Goal: Information Seeking & Learning: Check status

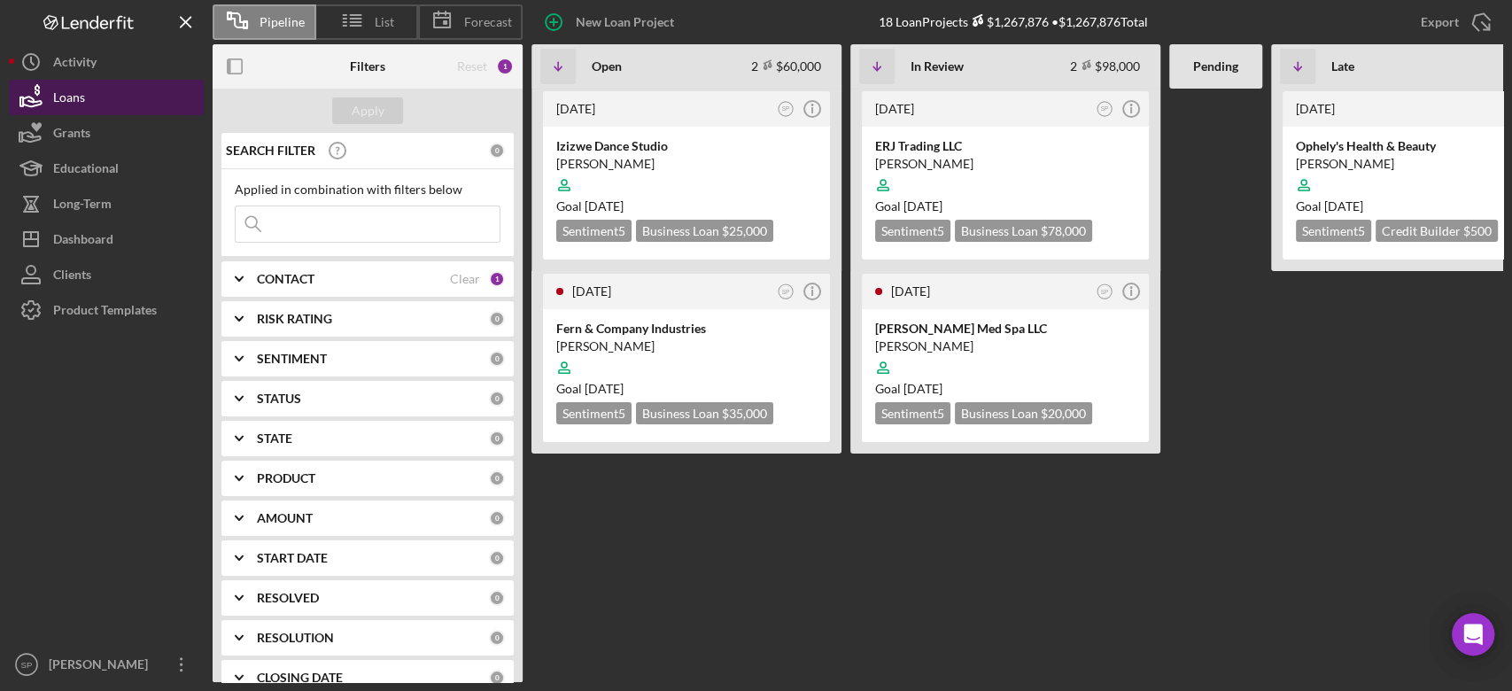
click at [88, 92] on button "Loans" at bounding box center [106, 97] width 195 height 35
click at [340, 223] on input at bounding box center [368, 223] width 264 height 35
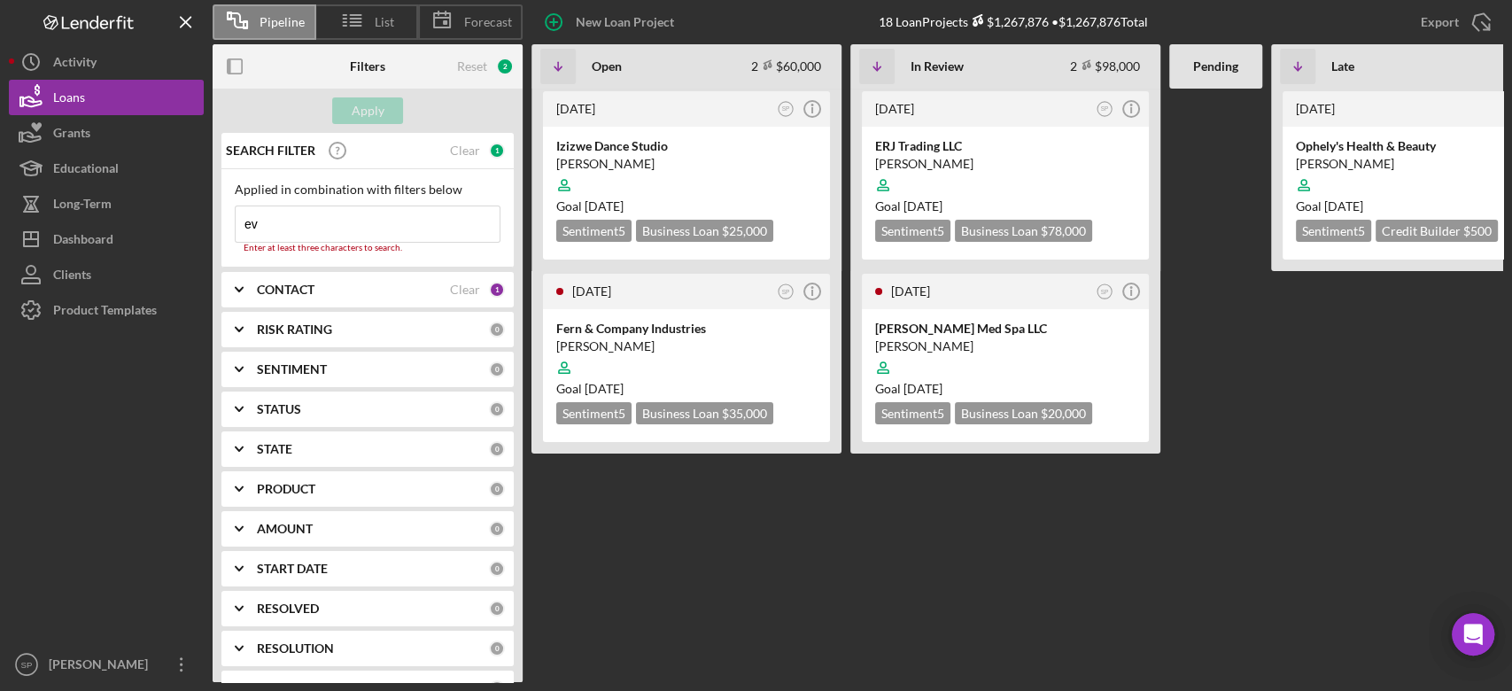
type input "e"
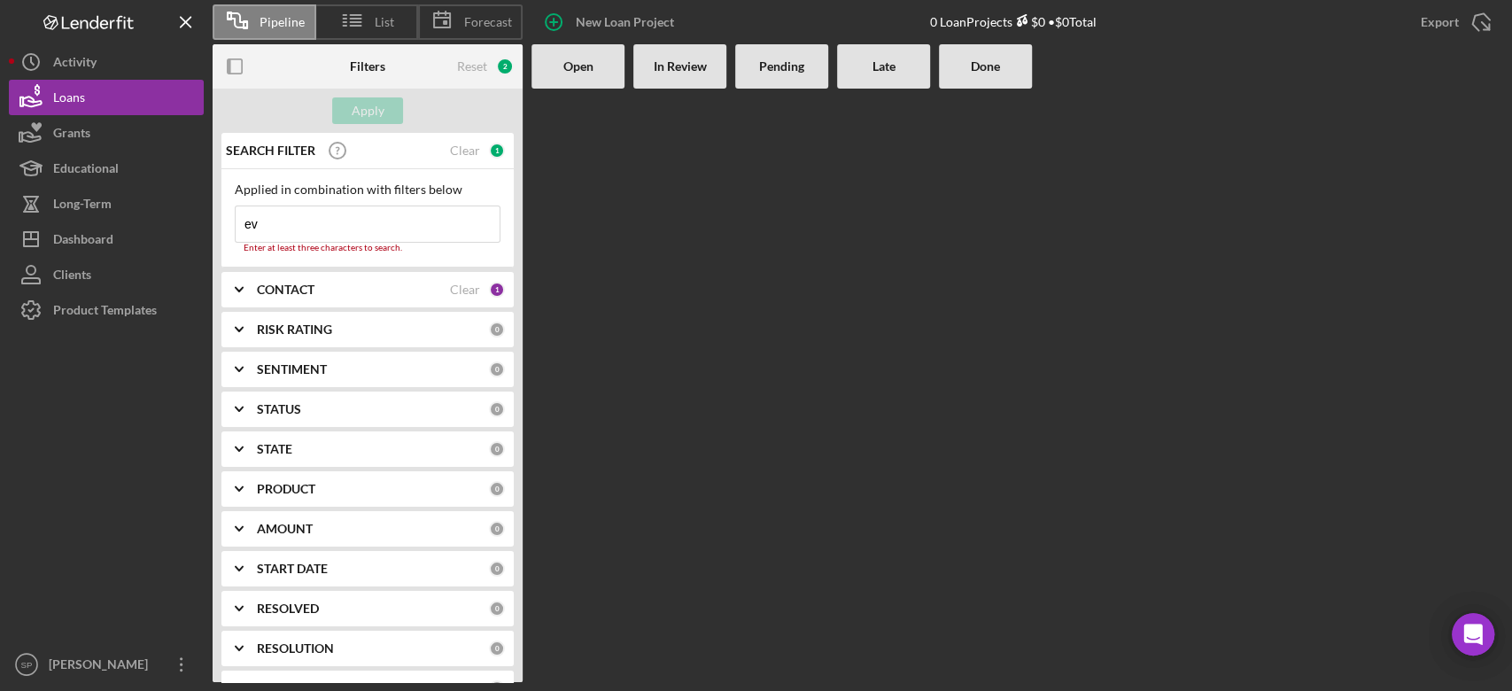
type input "e"
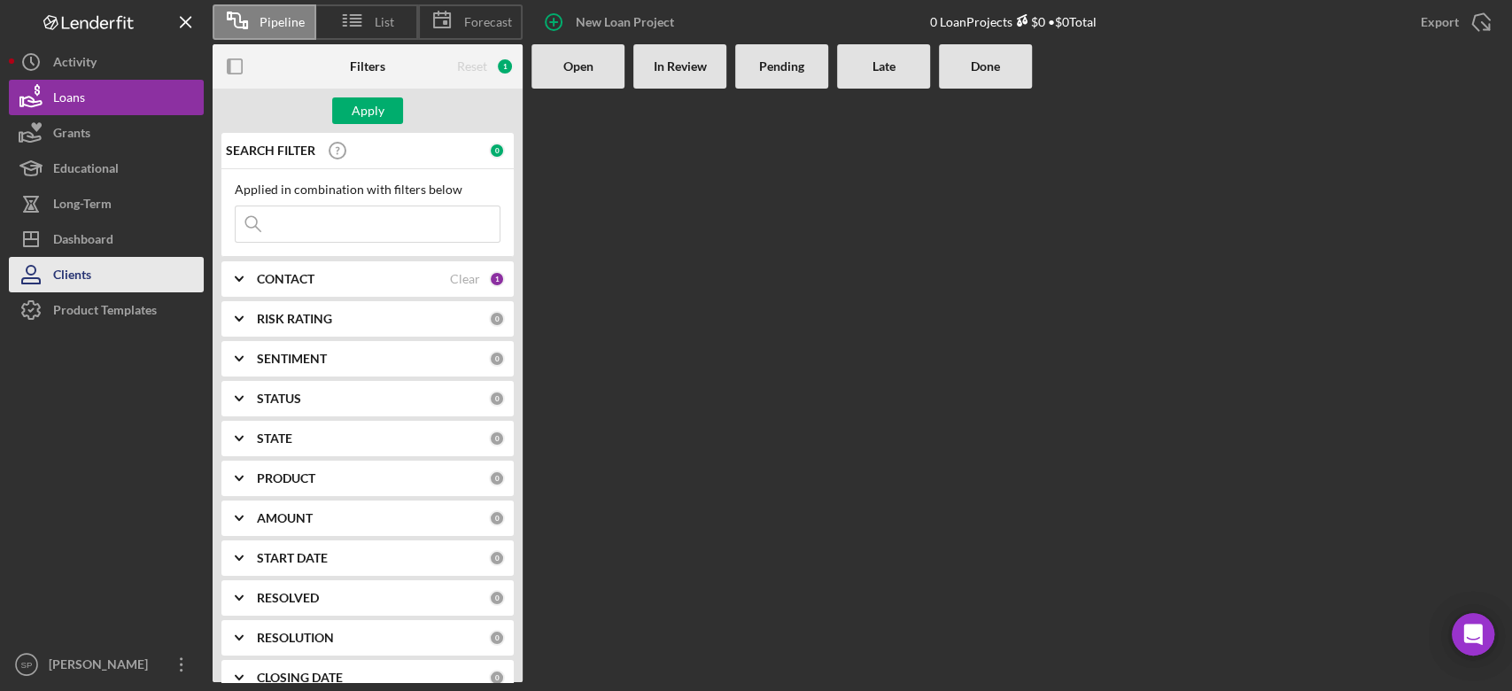
click at [99, 281] on button "Clients" at bounding box center [106, 274] width 195 height 35
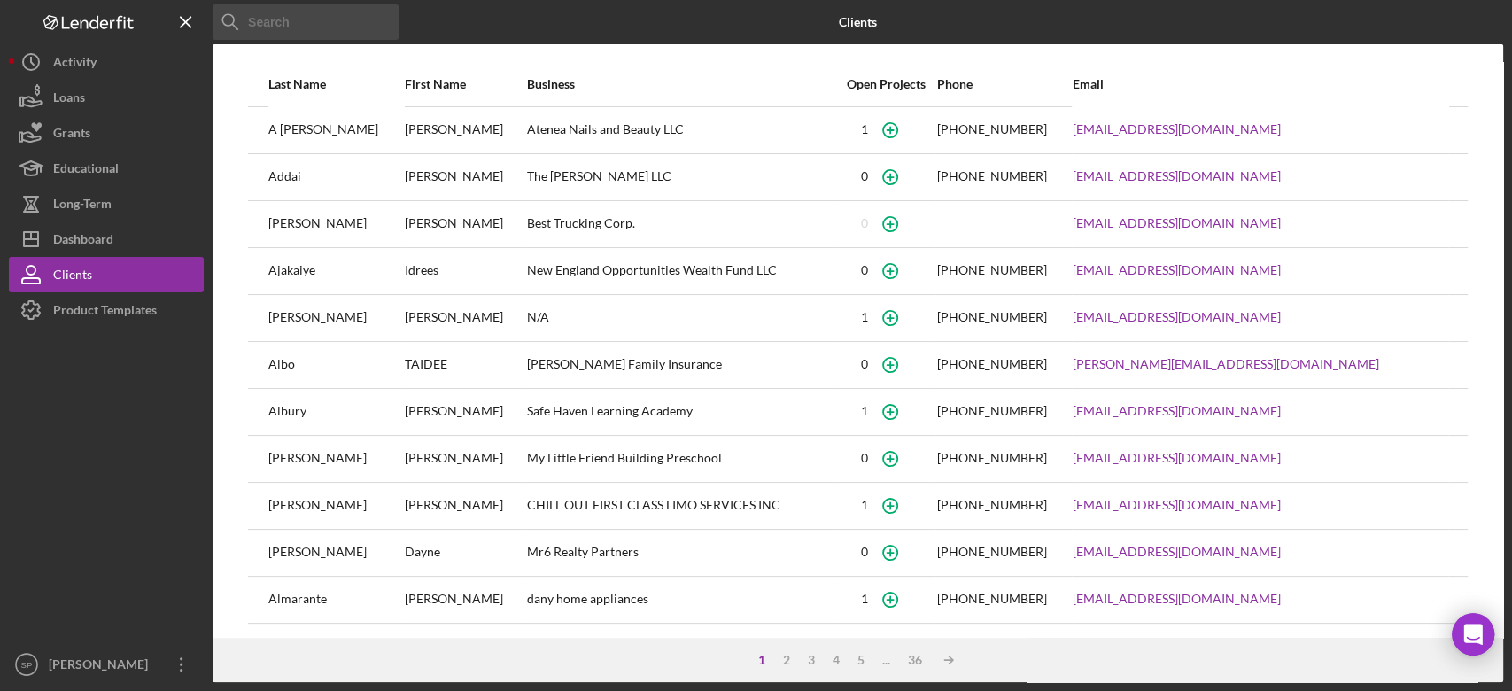
click at [300, 25] on input at bounding box center [306, 21] width 186 height 35
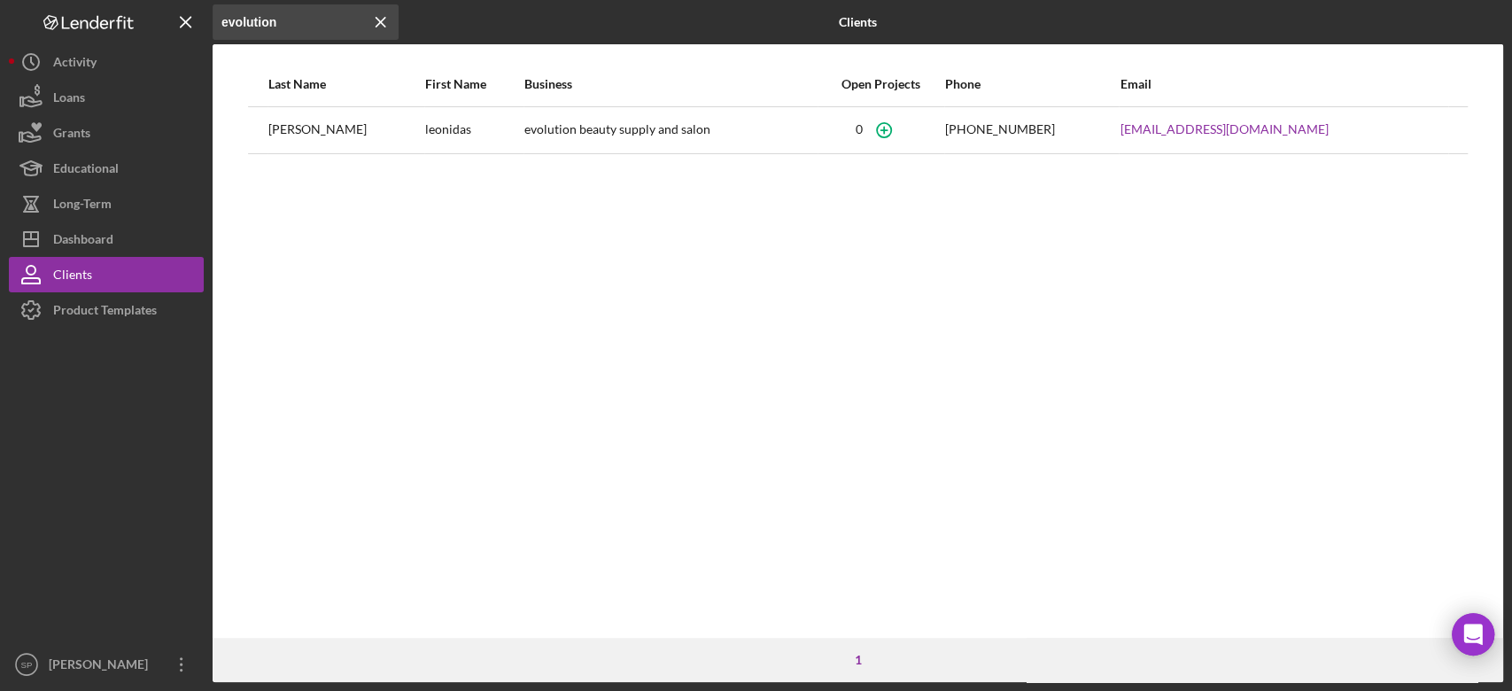
type input "evolution"
click at [597, 131] on div "evolution beauty supply and salon" at bounding box center [670, 130] width 292 height 44
click at [290, 128] on div "[PERSON_NAME]" at bounding box center [345, 130] width 155 height 44
click at [78, 70] on div "Activity" at bounding box center [74, 64] width 43 height 40
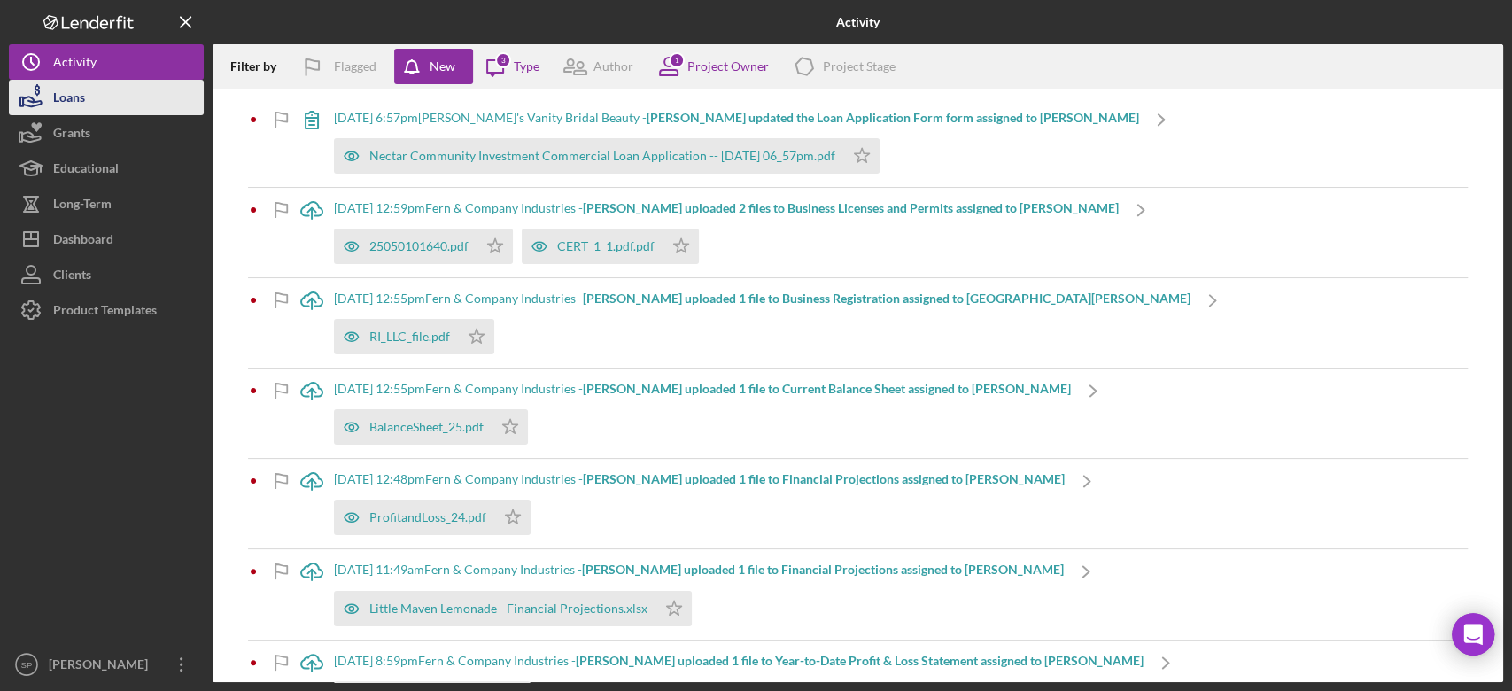
click at [86, 101] on button "Loans" at bounding box center [106, 97] width 195 height 35
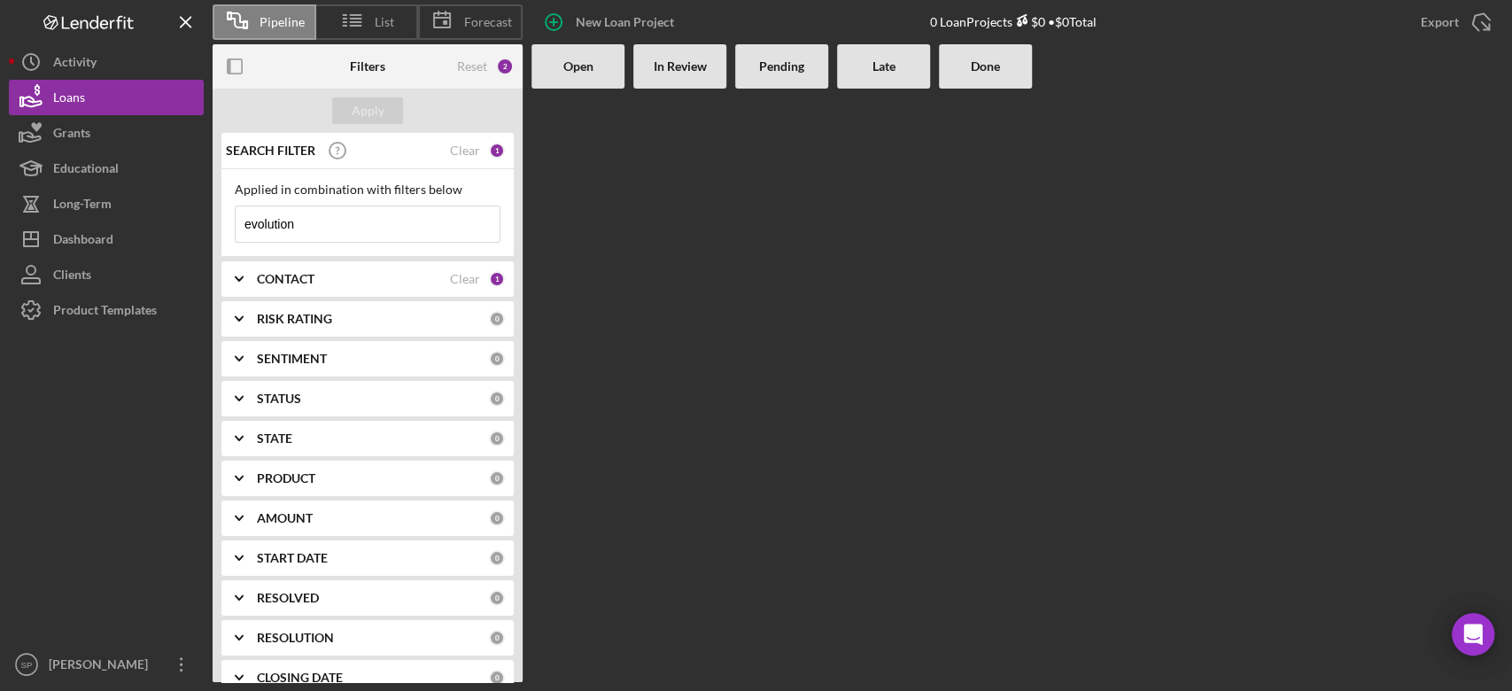
click at [312, 216] on input "evolution" at bounding box center [368, 223] width 264 height 35
click at [457, 145] on div "Clear" at bounding box center [465, 150] width 30 height 14
click at [331, 229] on input at bounding box center [368, 223] width 264 height 35
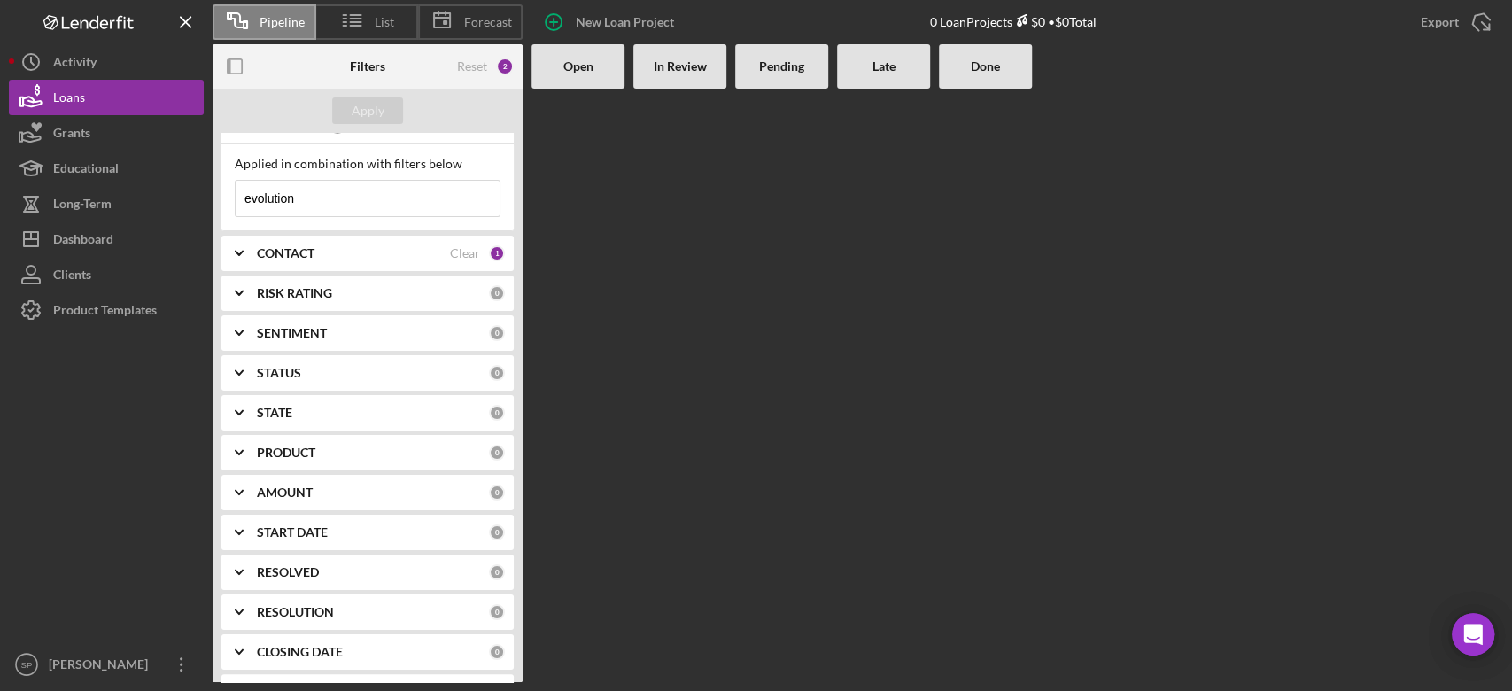
scroll to position [65, 0]
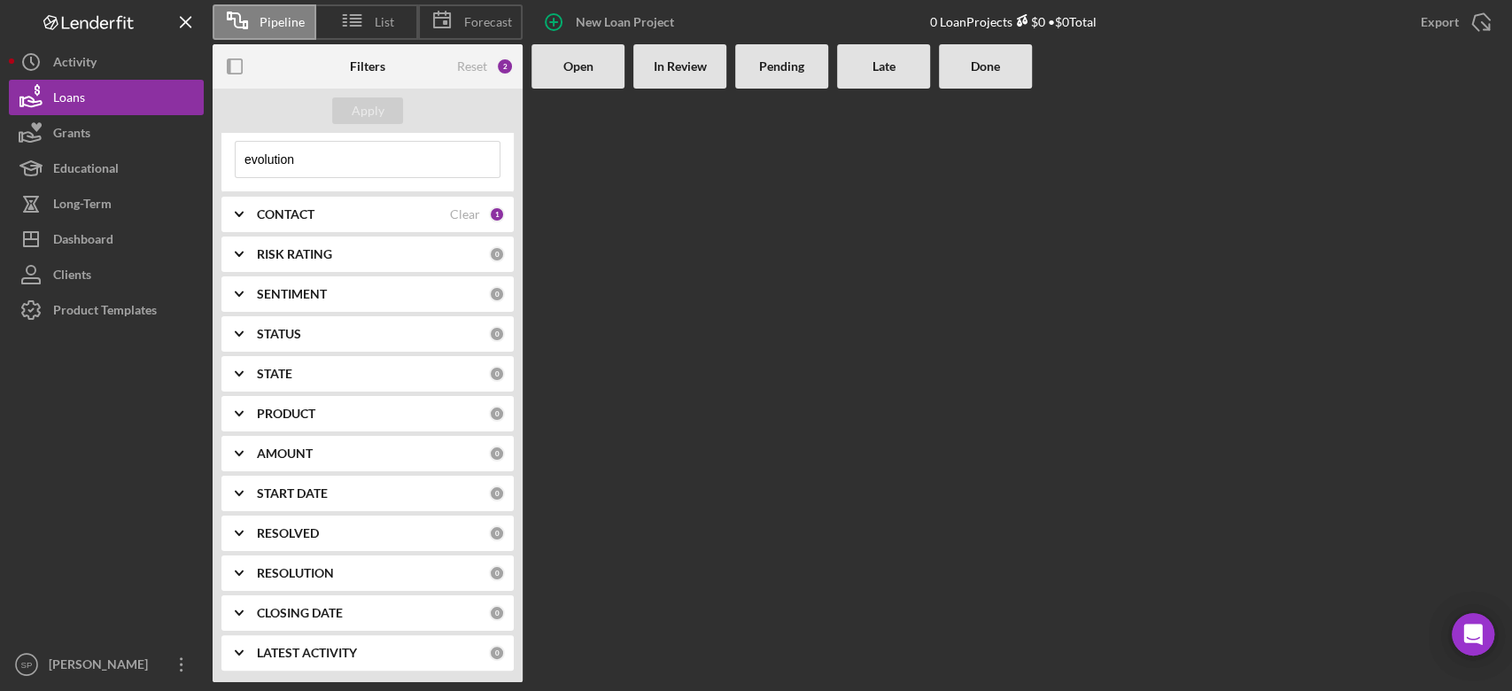
type input "evolution"
click at [241, 575] on icon "Icon/Expander" at bounding box center [239, 573] width 44 height 44
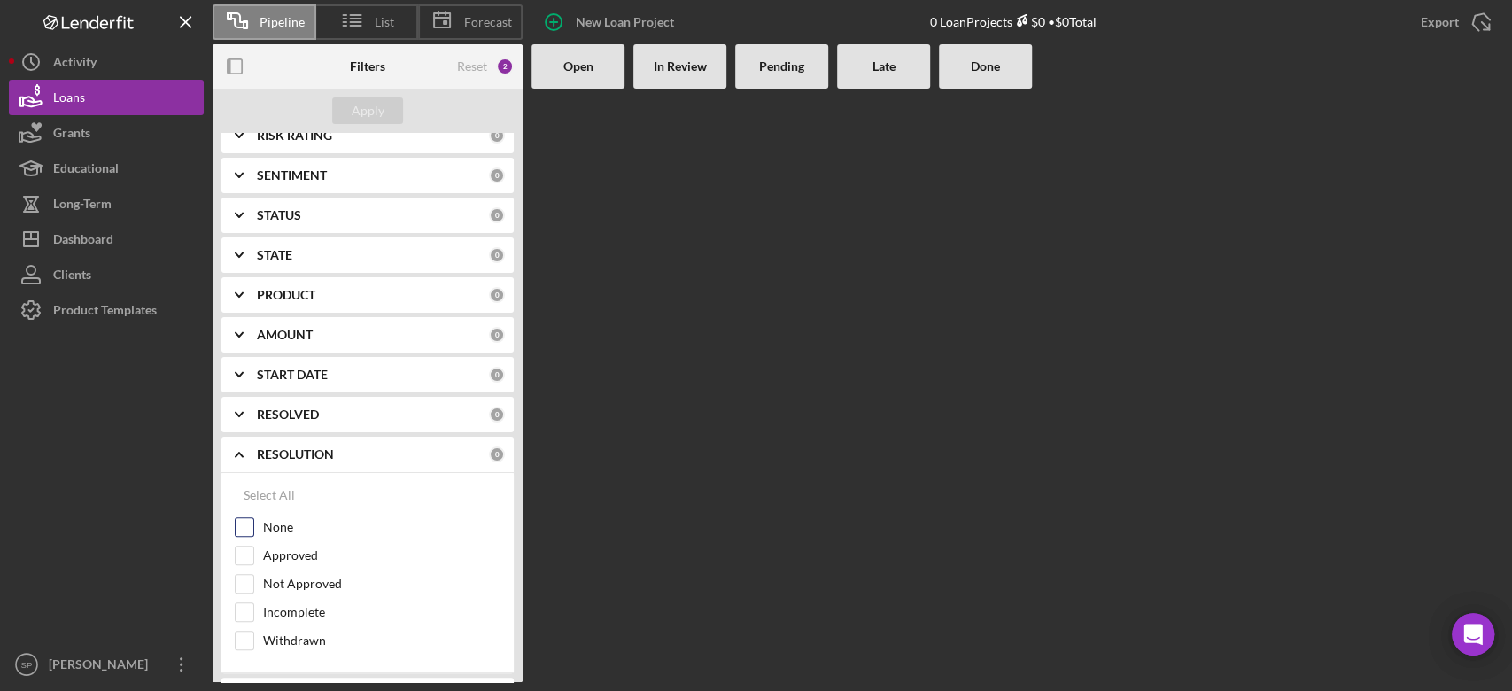
scroll to position [265, 0]
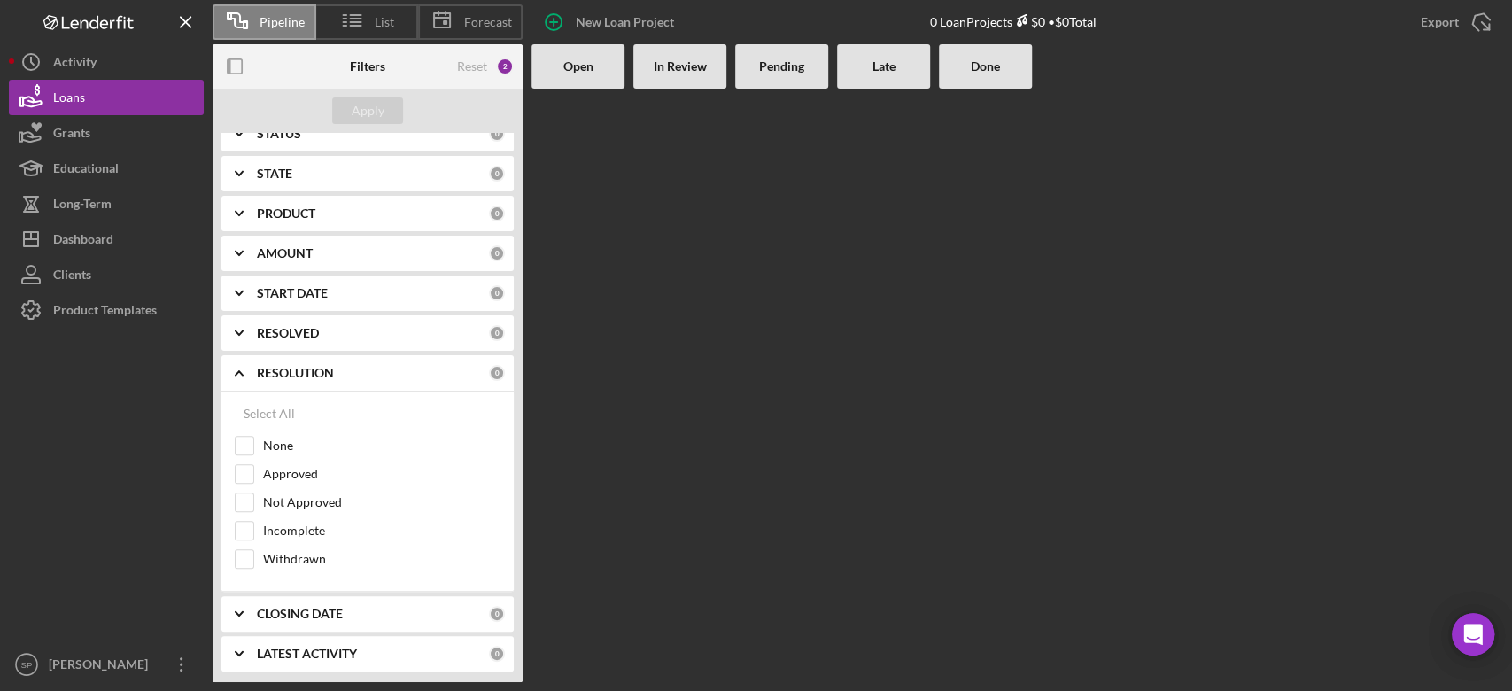
click at [242, 368] on icon "Icon/Expander" at bounding box center [239, 373] width 44 height 44
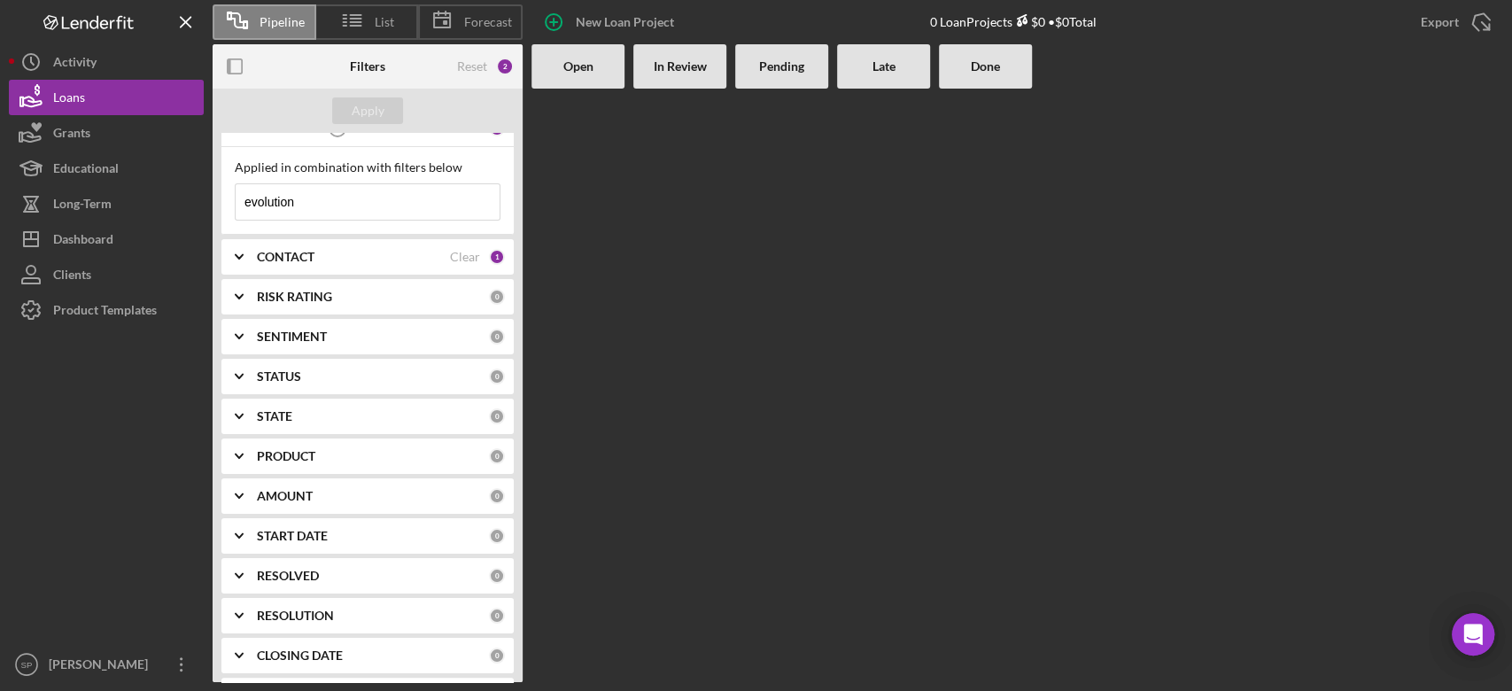
scroll to position [0, 0]
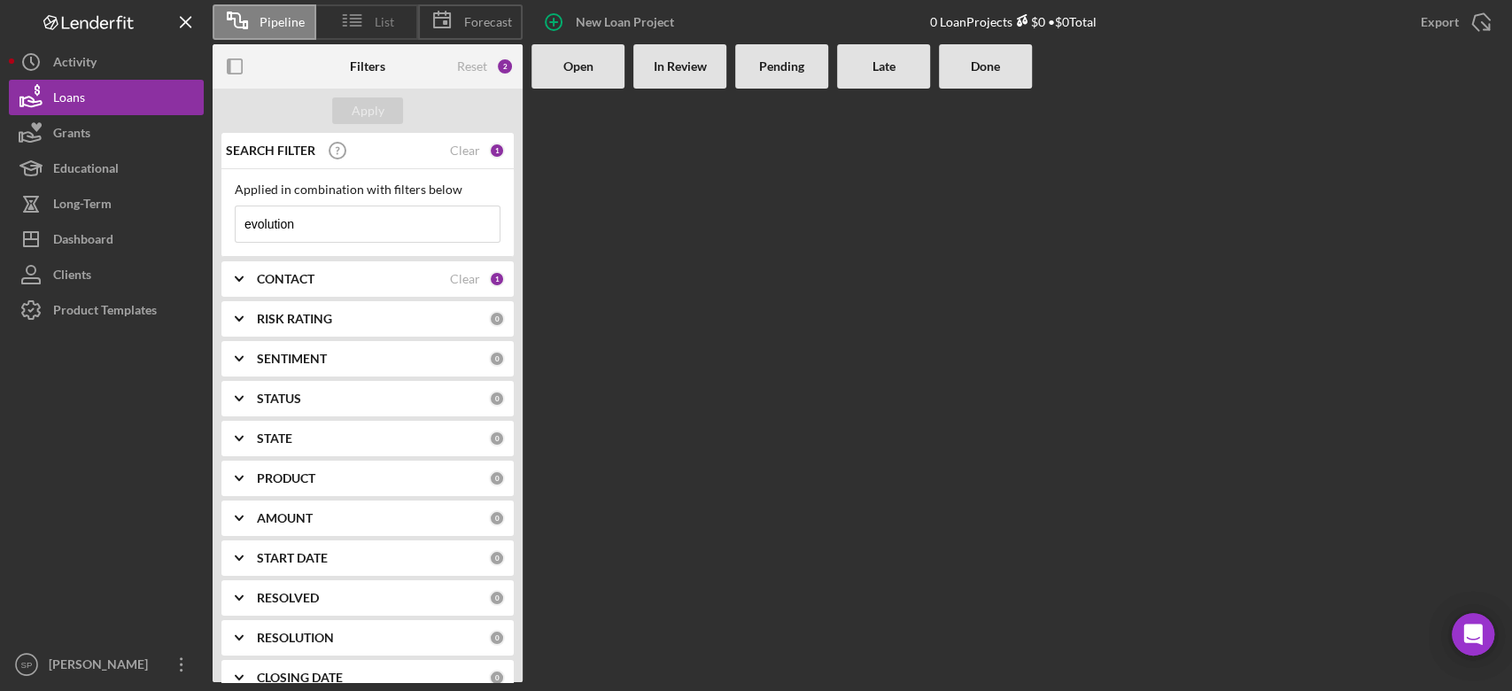
click at [376, 19] on span "List" at bounding box center [384, 22] width 19 height 14
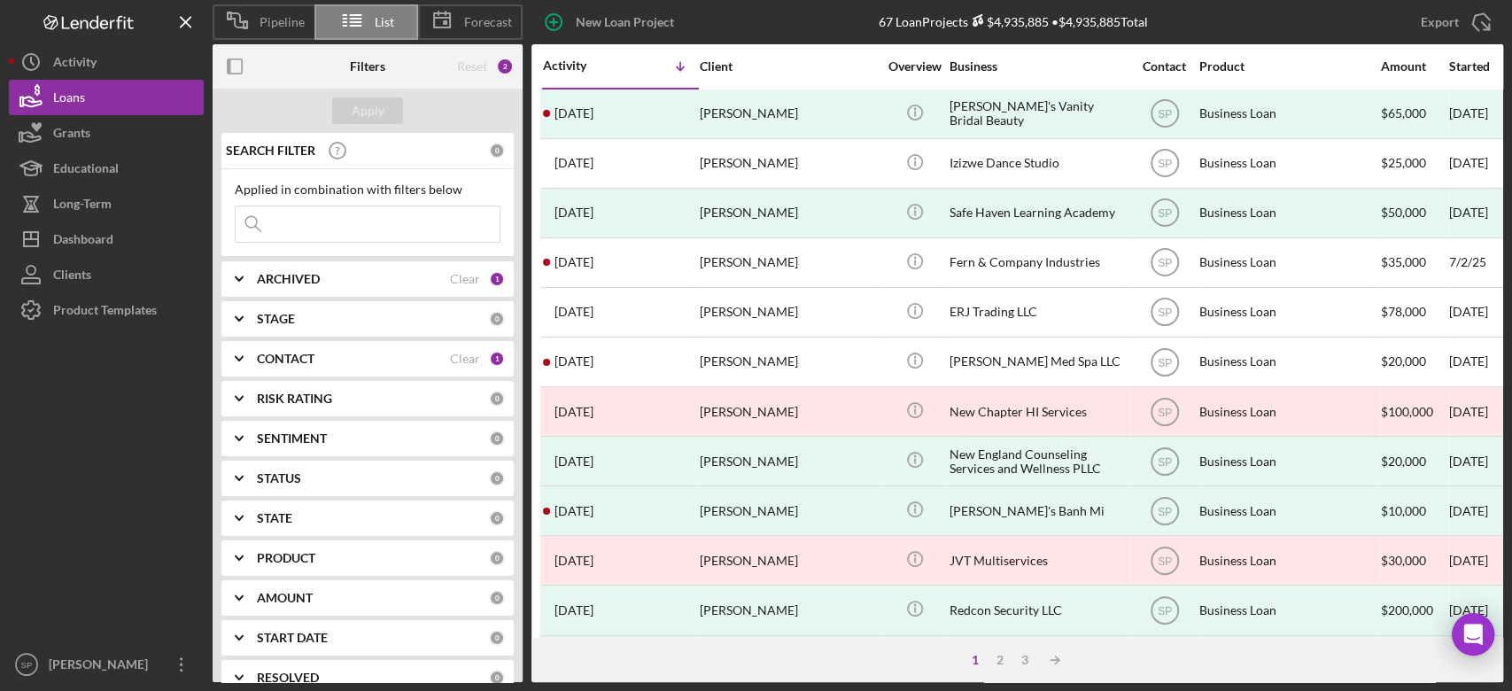
click at [305, 223] on input at bounding box center [368, 223] width 264 height 35
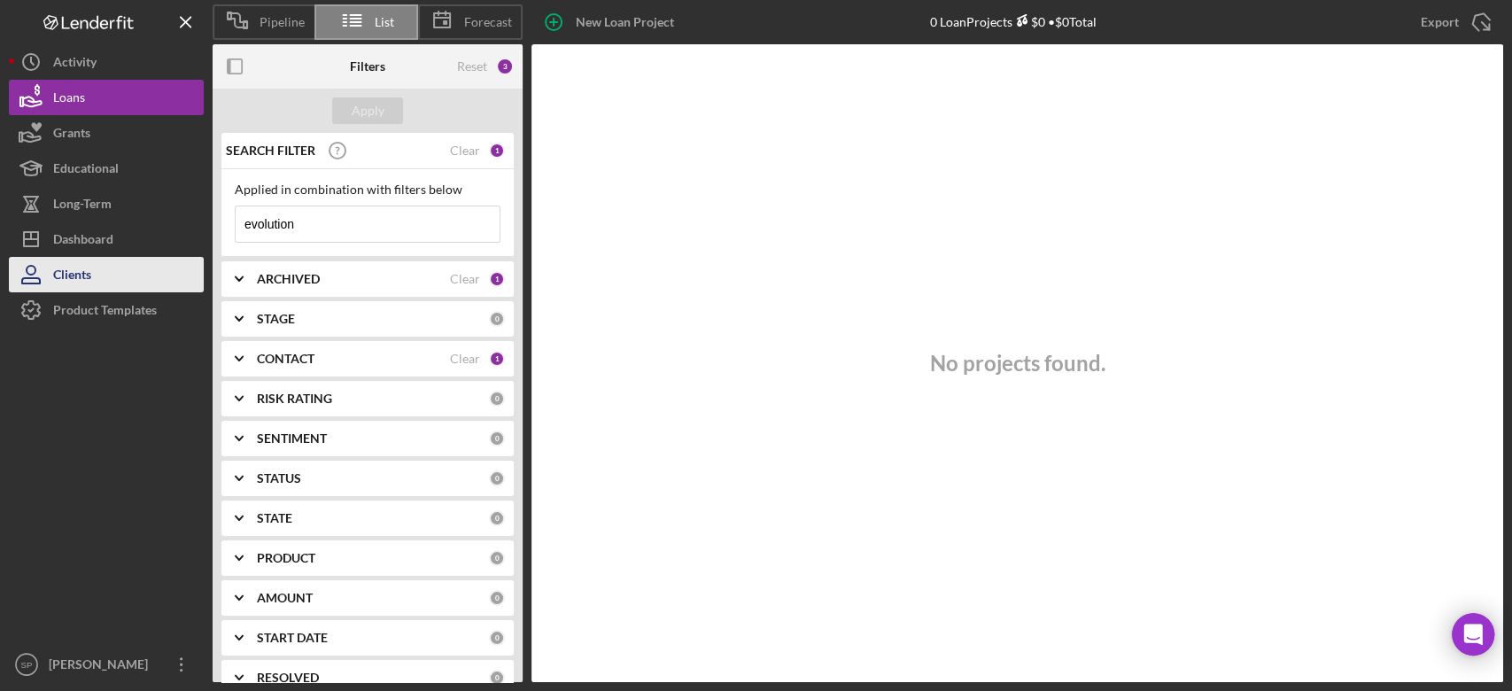
type input "evolution"
click at [68, 283] on div "Clients" at bounding box center [72, 277] width 38 height 40
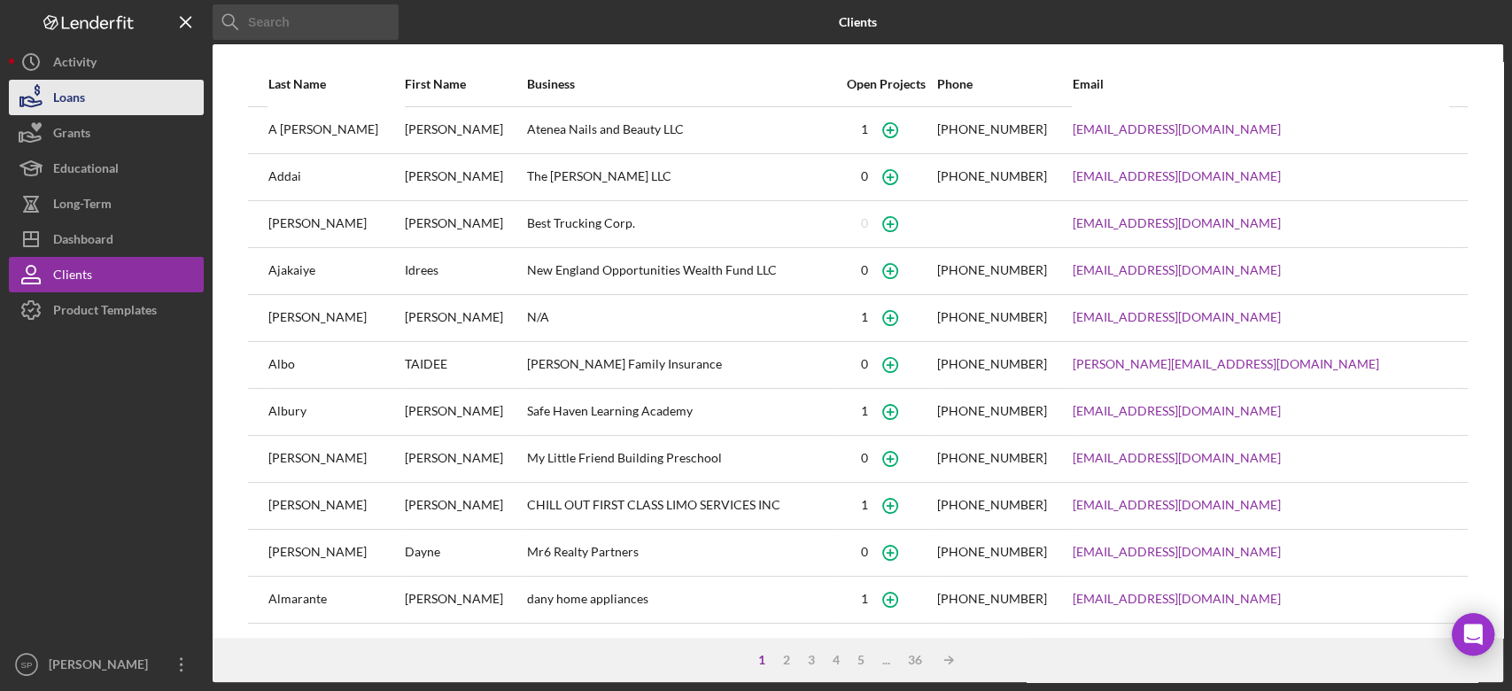
click at [128, 108] on button "Loans" at bounding box center [106, 97] width 195 height 35
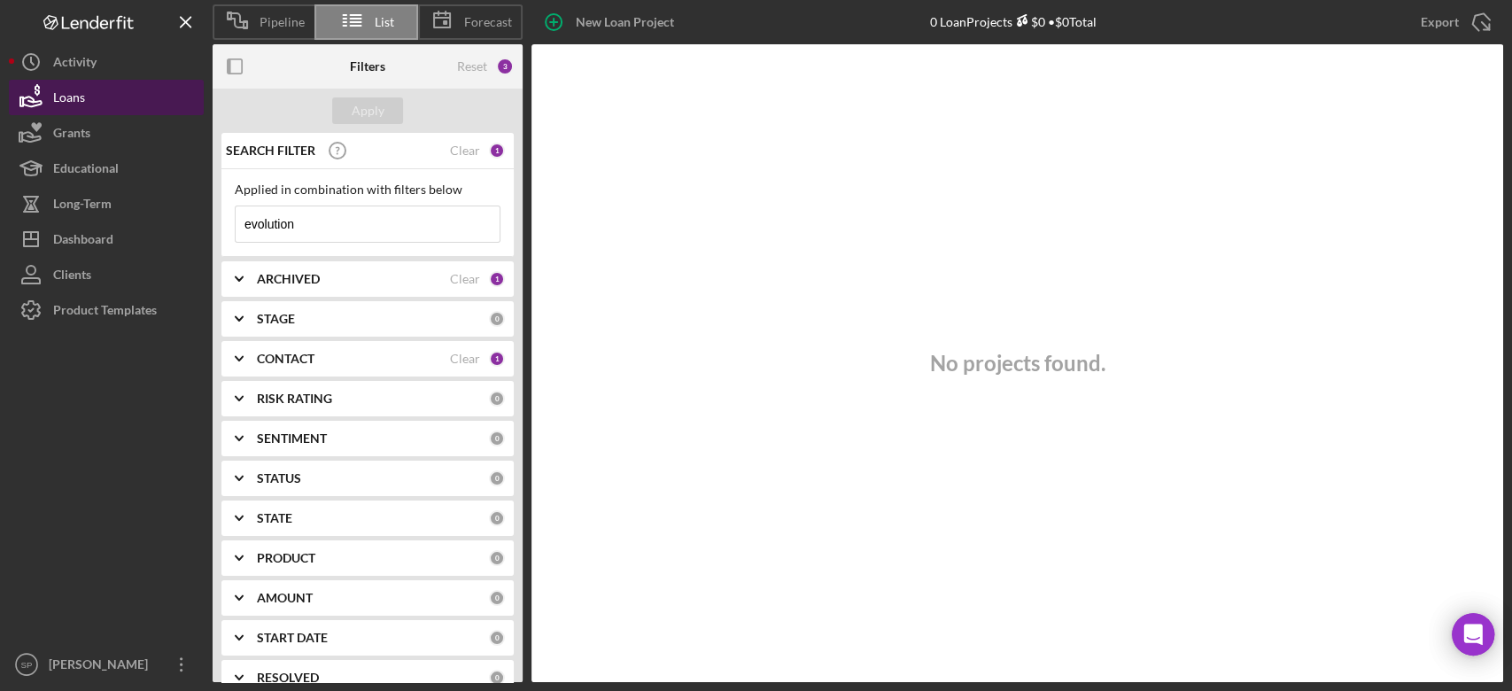
click at [77, 92] on div "Loans" at bounding box center [69, 100] width 32 height 40
click at [453, 150] on div "Clear" at bounding box center [465, 150] width 30 height 14
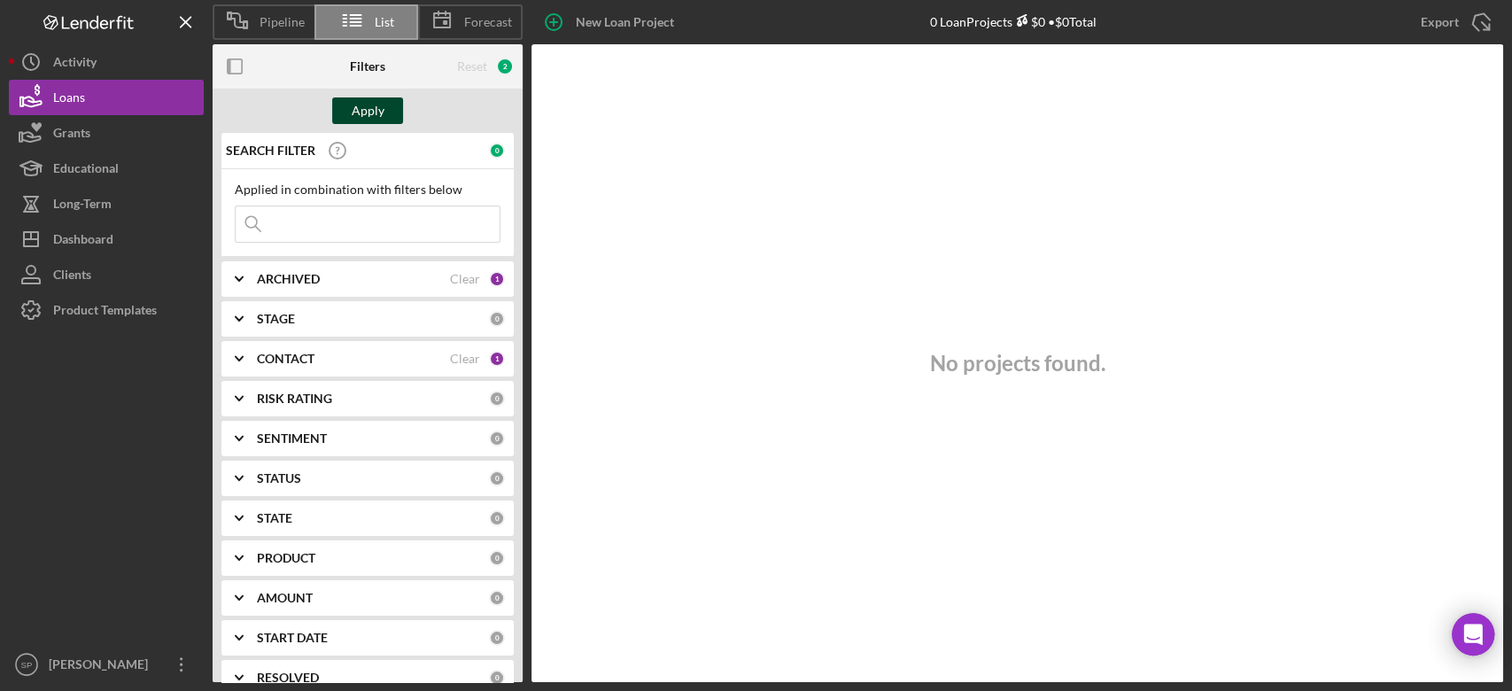
click at [376, 117] on div "Apply" at bounding box center [368, 110] width 33 height 27
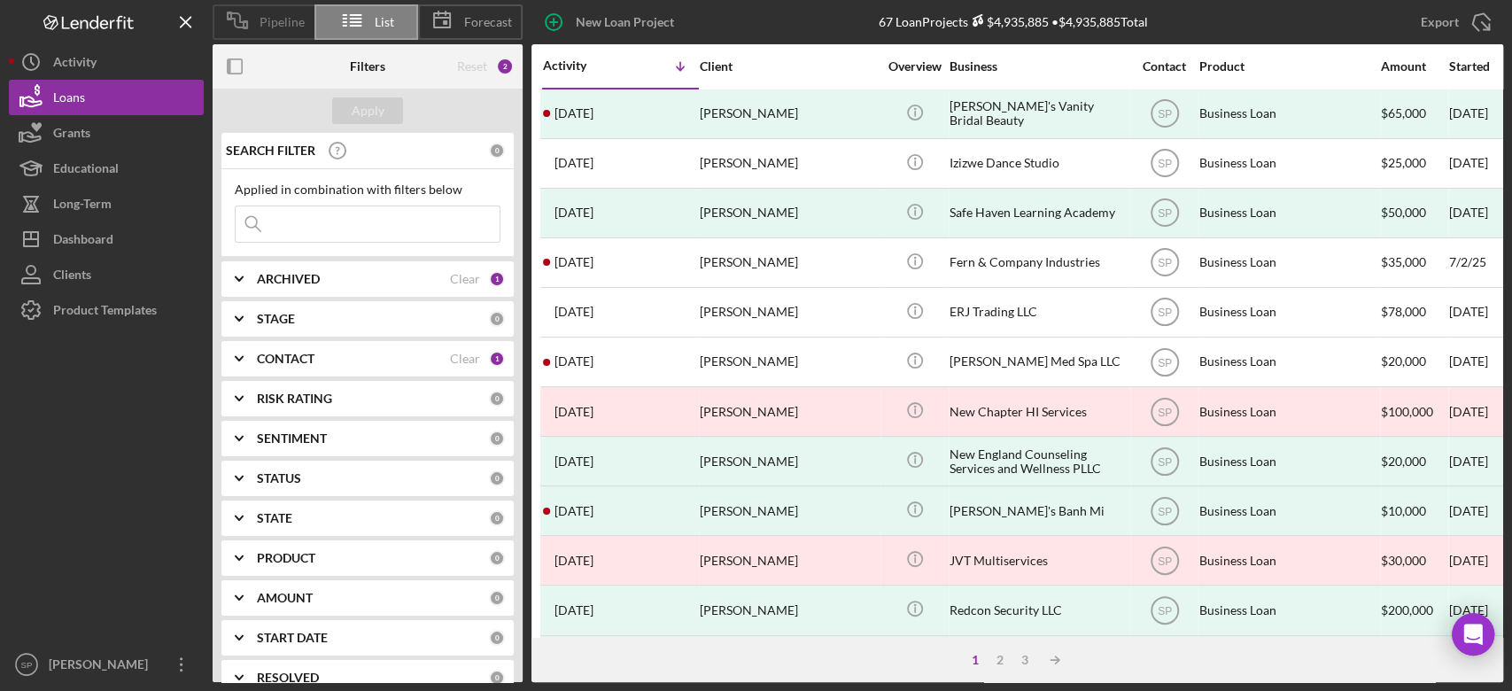
click at [286, 27] on span "Pipeline" at bounding box center [282, 22] width 45 height 14
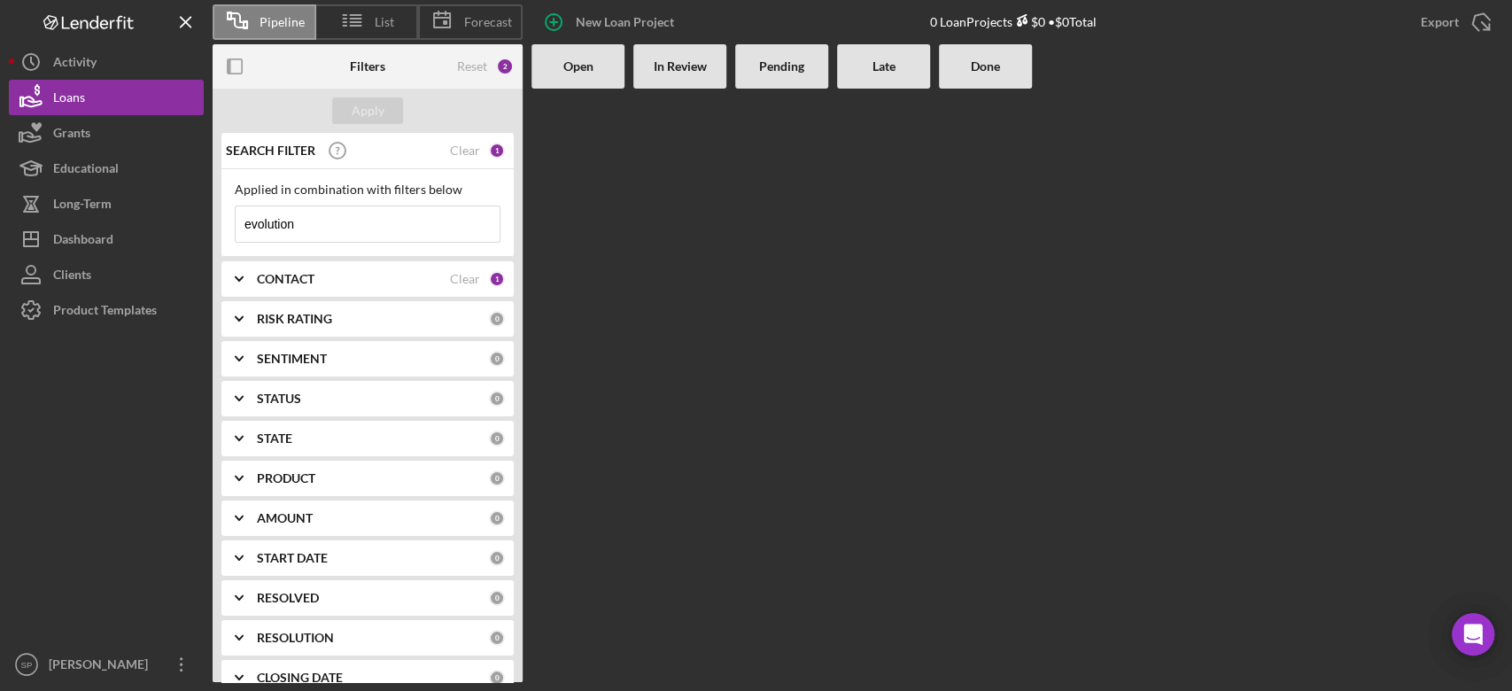
click at [690, 145] on Review at bounding box center [679, 385] width 93 height 593
click at [588, 84] on div "Open" at bounding box center [577, 66] width 93 height 44
drag, startPoint x: 670, startPoint y: 73, endPoint x: 702, endPoint y: 61, distance: 34.7
click at [671, 72] on b "In Review" at bounding box center [680, 66] width 53 height 14
click at [710, 61] on div "In Review" at bounding box center [679, 66] width 75 height 14
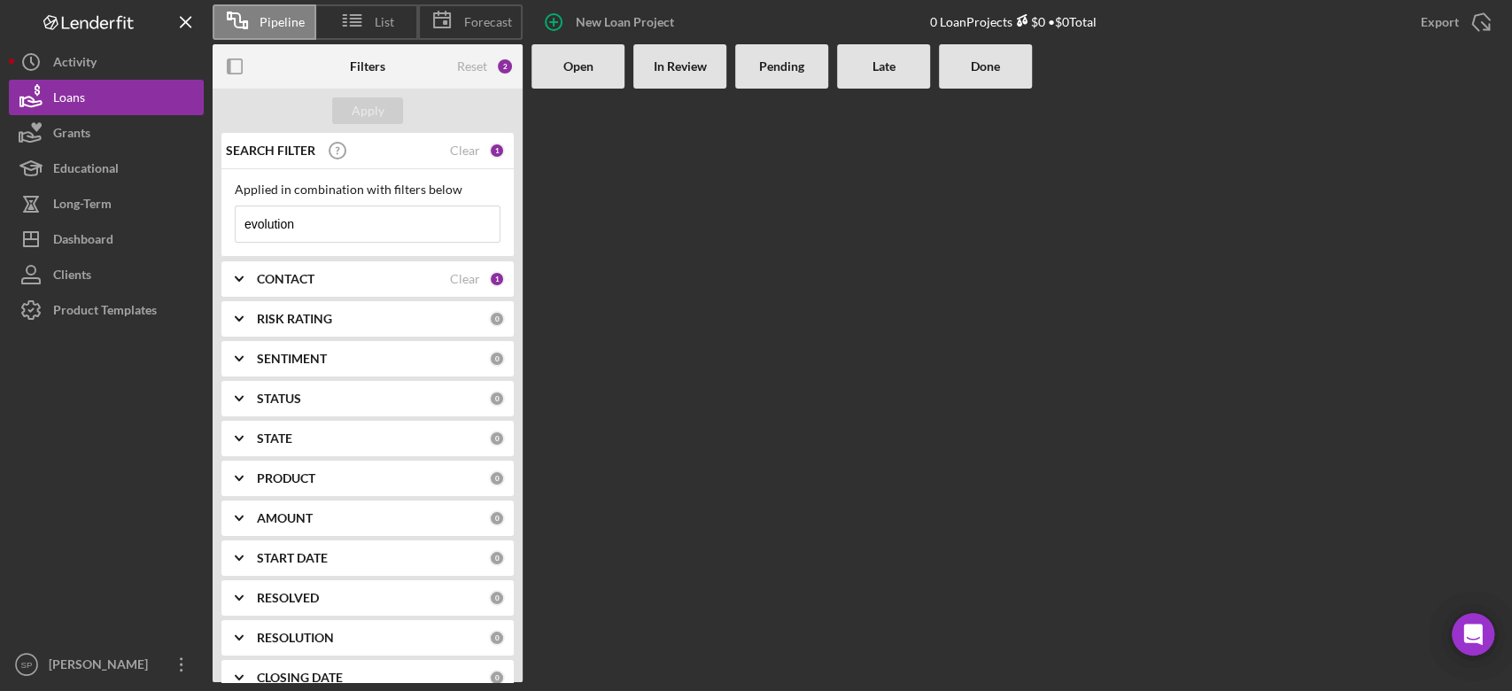
click at [771, 59] on b "Pending" at bounding box center [781, 66] width 45 height 14
click at [805, 60] on div "Pending" at bounding box center [781, 66] width 75 height 14
click at [829, 64] on div "Open In Review Pending Late Done" at bounding box center [1017, 66] width 972 height 44
click at [872, 68] on div "Late" at bounding box center [883, 66] width 75 height 14
click at [876, 68] on b "Late" at bounding box center [883, 66] width 23 height 14
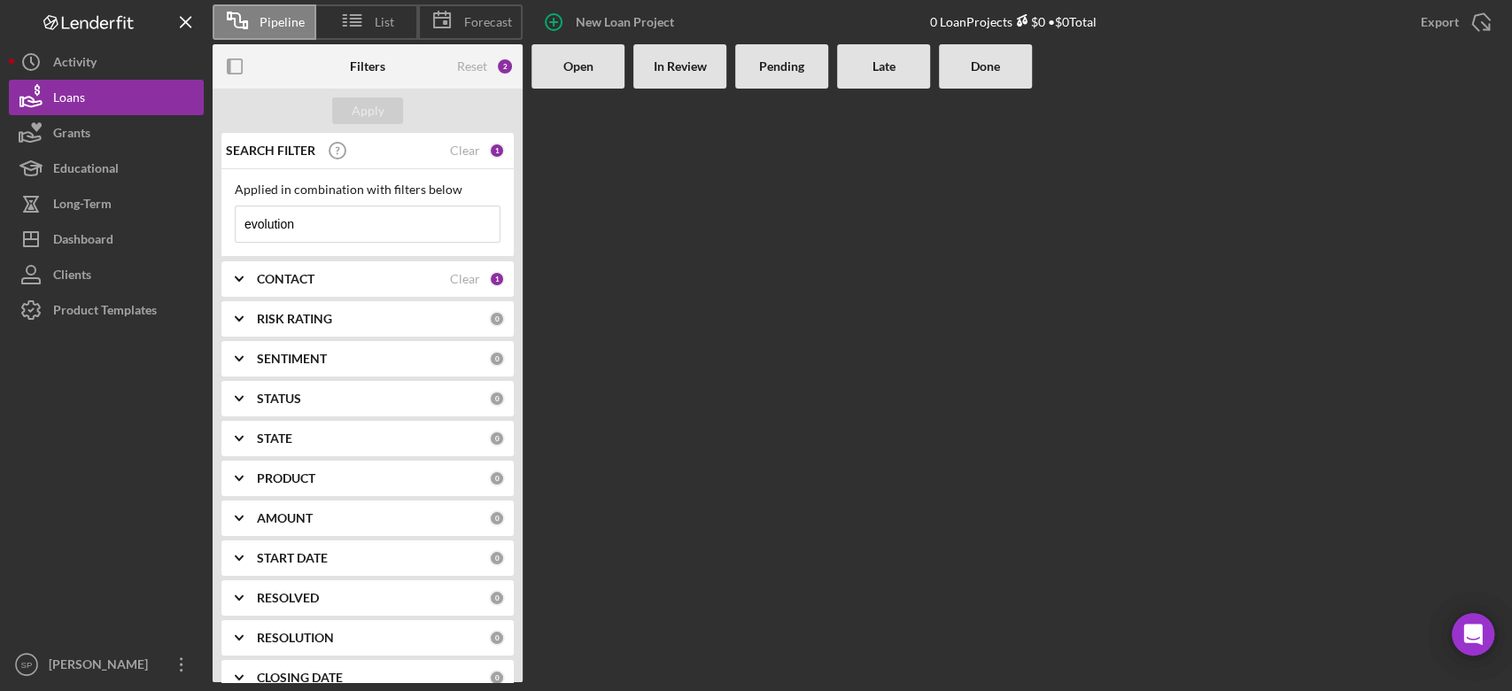
click at [936, 73] on div "Open In Review Pending Late Done" at bounding box center [1017, 66] width 972 height 44
click at [986, 79] on div "Done" at bounding box center [985, 66] width 93 height 44
click at [462, 149] on div "Clear" at bounding box center [465, 150] width 30 height 14
click at [395, 117] on button "Apply" at bounding box center [367, 110] width 71 height 27
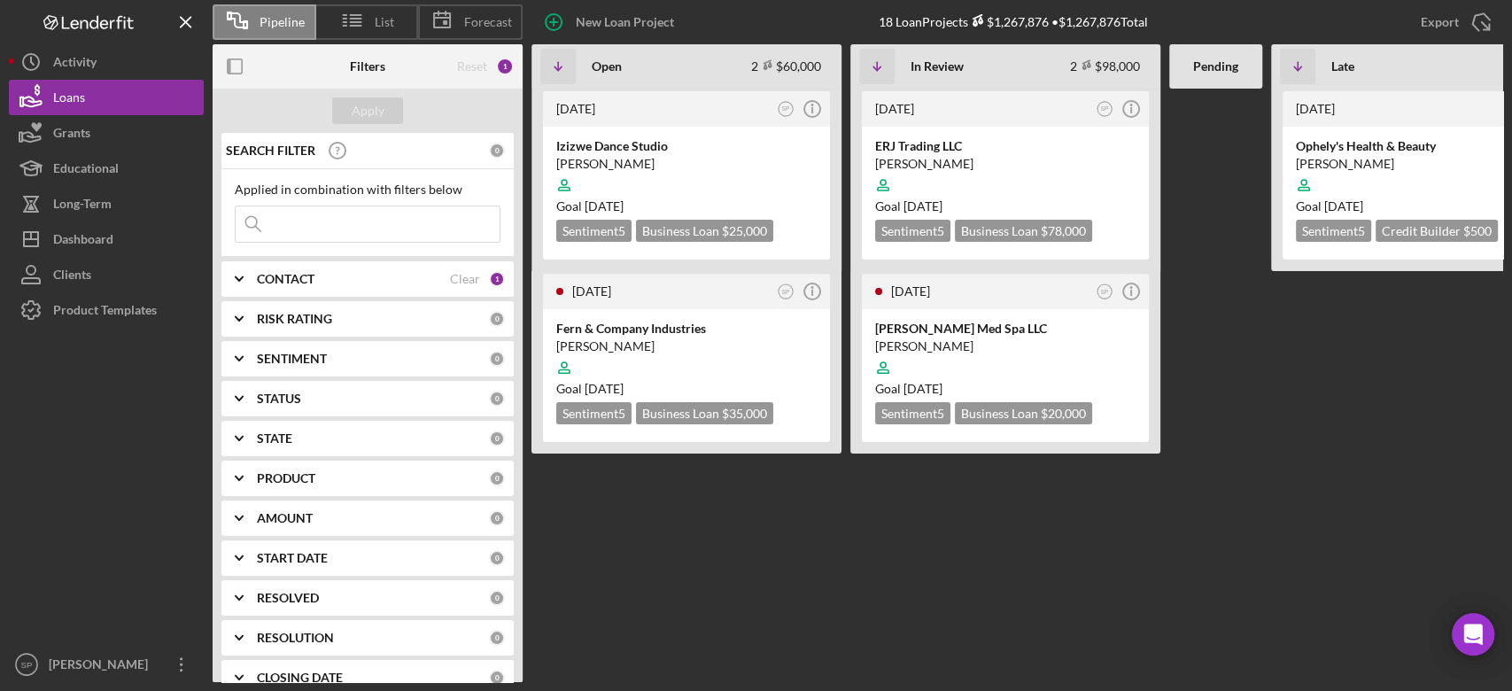
click at [1346, 316] on div "[DATE] SP Icon/Info Ophely's Health & Beauty [PERSON_NAME] Goal [DATE] Sentimen…" at bounding box center [1426, 385] width 310 height 593
click at [1082, 521] on Review "[DATE] SP Icon/Info ERJ Trading LLC [PERSON_NAME] Goal [DATE] Sentiment 5 Busin…" at bounding box center [1005, 385] width 310 height 593
click at [680, 478] on div "[DATE] SP Icon/Info Izizwe Dance Studio [PERSON_NAME] Goal [DATE] Sentiment 5 B…" at bounding box center [686, 385] width 310 height 593
